Goal: Transaction & Acquisition: Purchase product/service

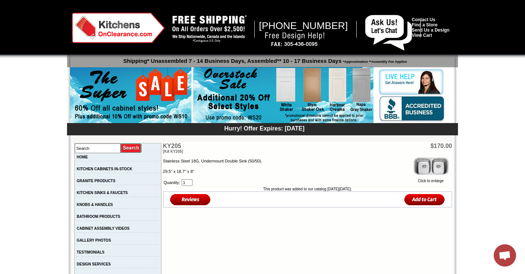
scroll to position [37, 0]
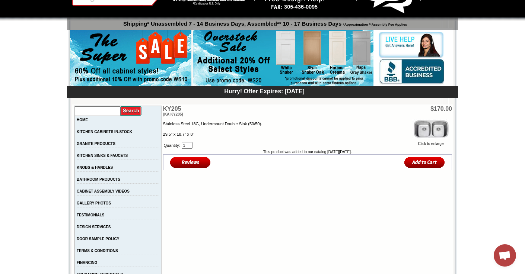
click at [109, 110] on input "text" at bounding box center [98, 111] width 46 height 10
type input "00925"
click at [121, 106] on input "image" at bounding box center [131, 111] width 21 height 10
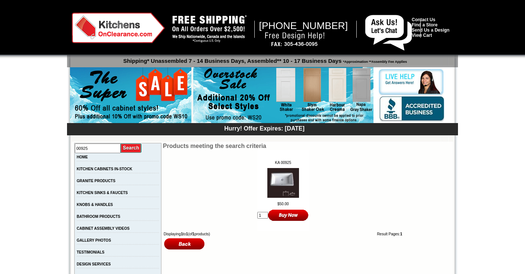
click at [290, 179] on img at bounding box center [283, 183] width 32 height 30
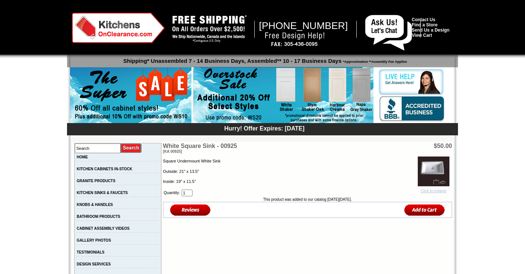
click at [426, 169] on img at bounding box center [433, 172] width 32 height 30
